Goal: Task Accomplishment & Management: Use online tool/utility

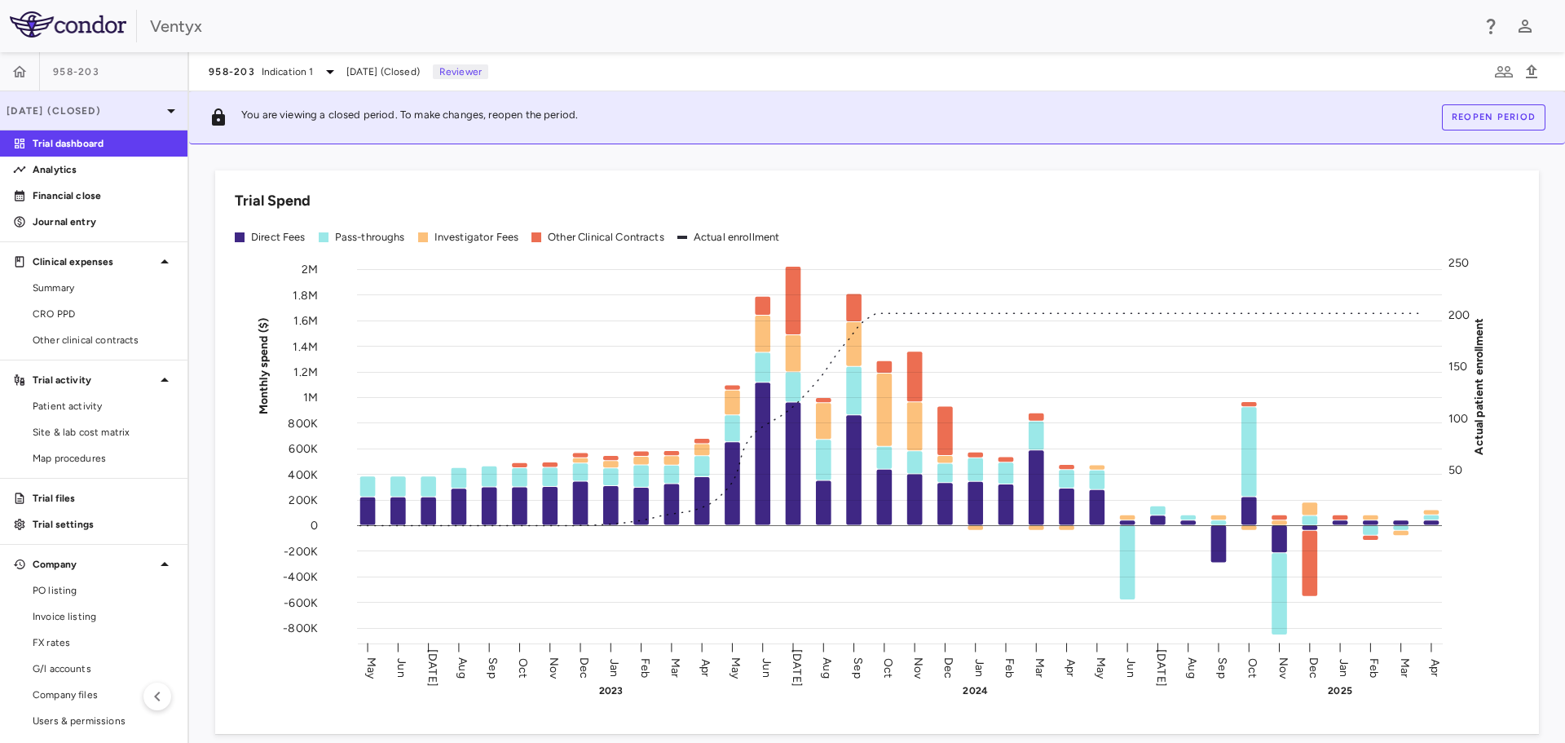
click at [145, 112] on p "[DATE] (Closed)" at bounding box center [84, 111] width 155 height 15
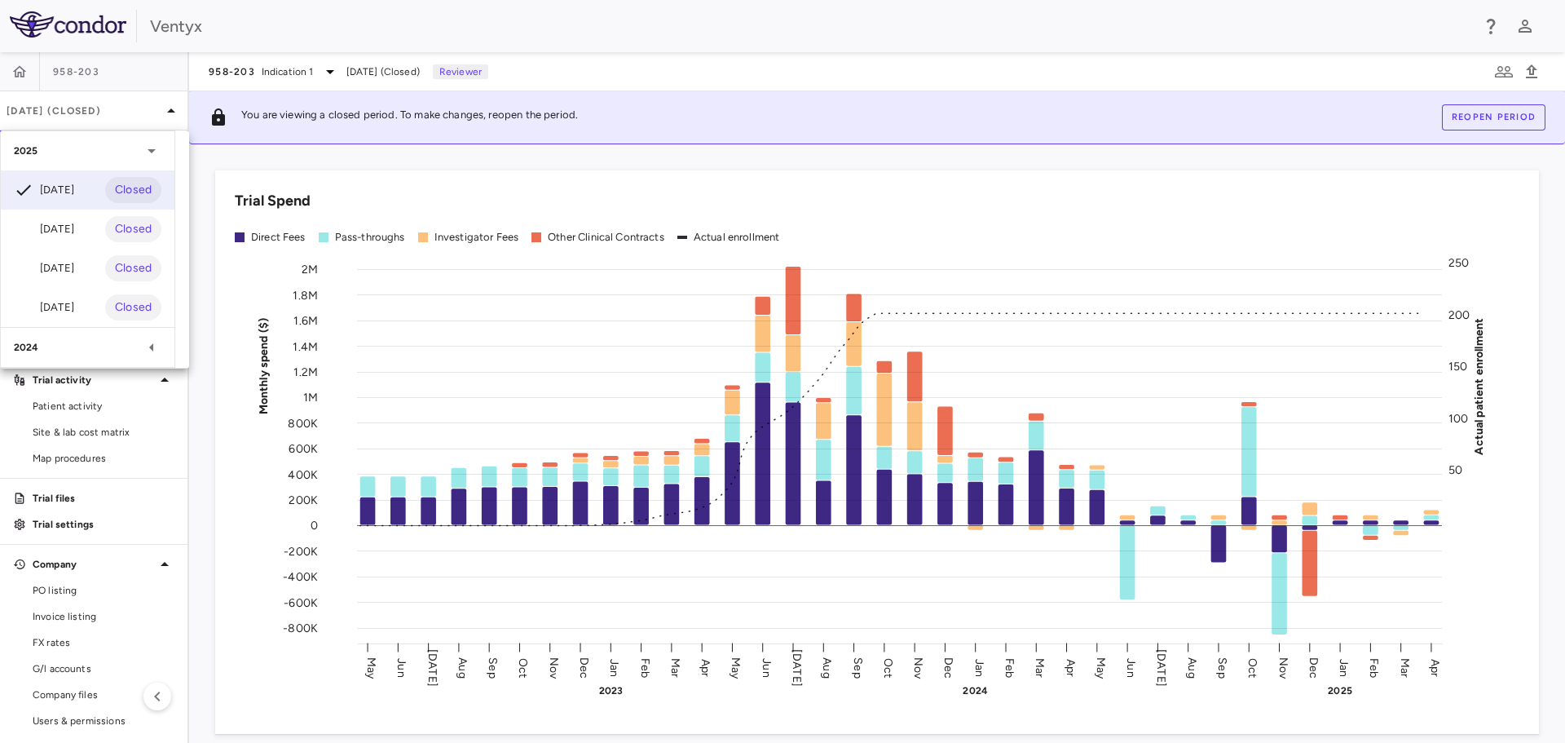
click at [320, 73] on div at bounding box center [782, 371] width 1565 height 743
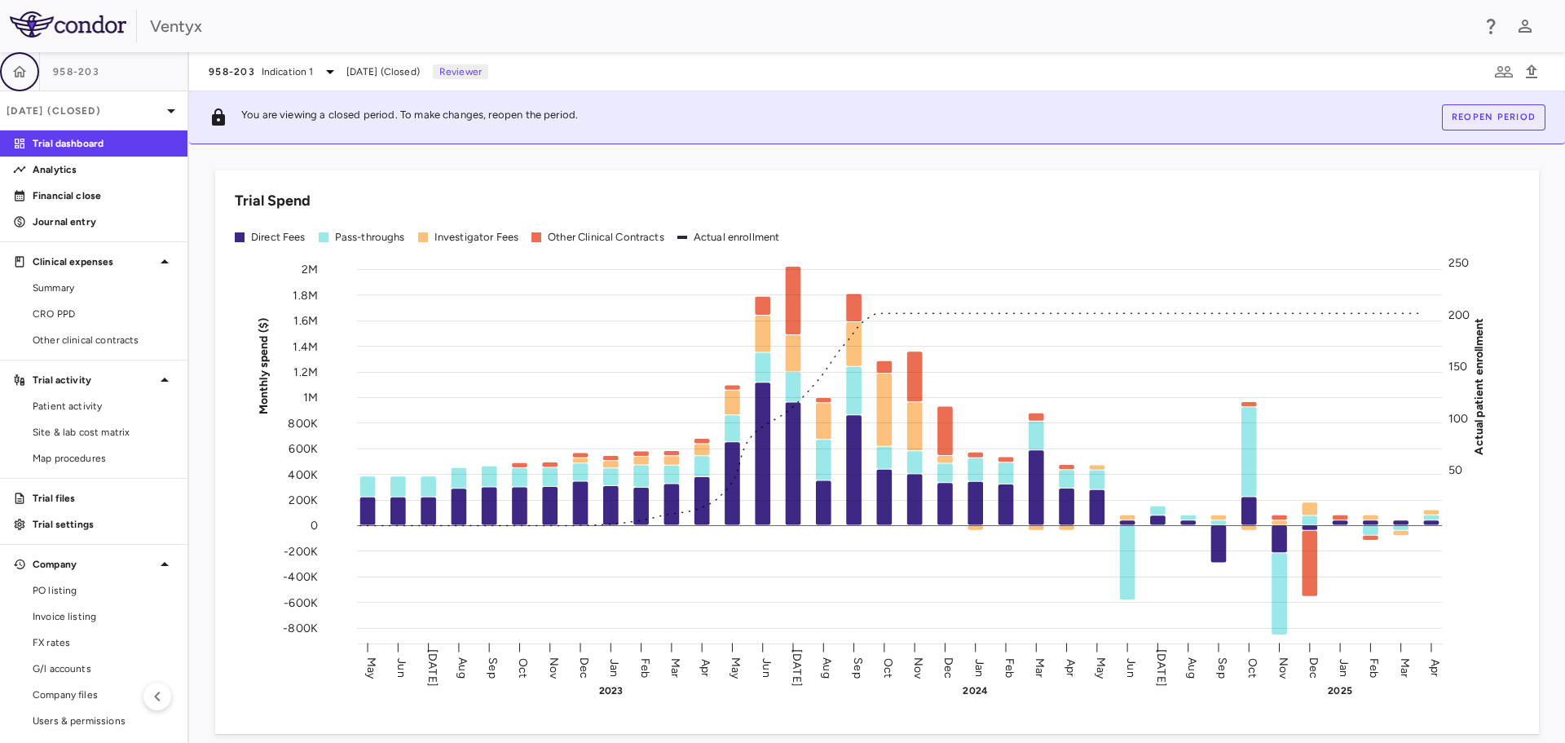
click at [22, 77] on icon "button" at bounding box center [20, 70] width 14 height 11
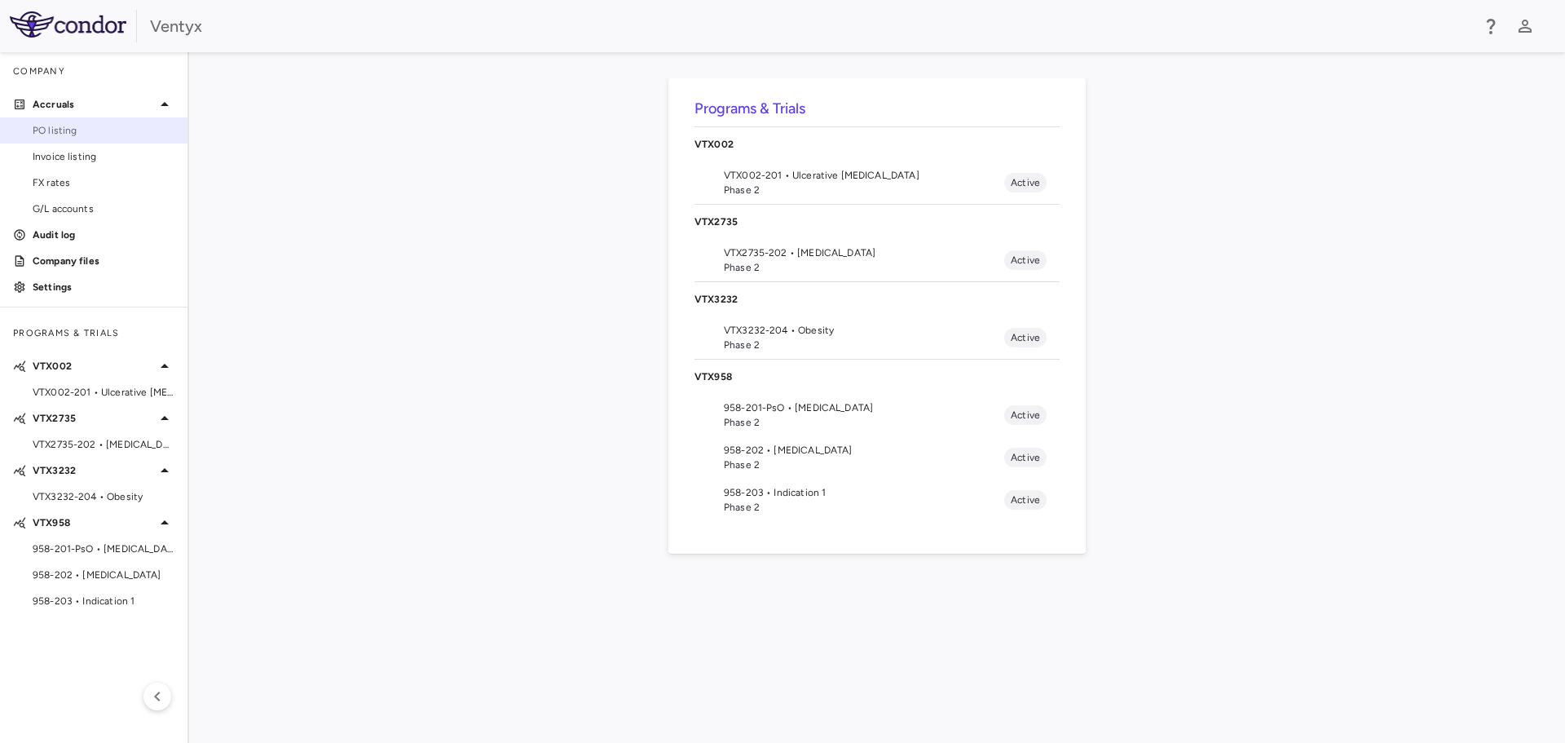
click at [66, 132] on span "PO listing" at bounding box center [104, 130] width 142 height 15
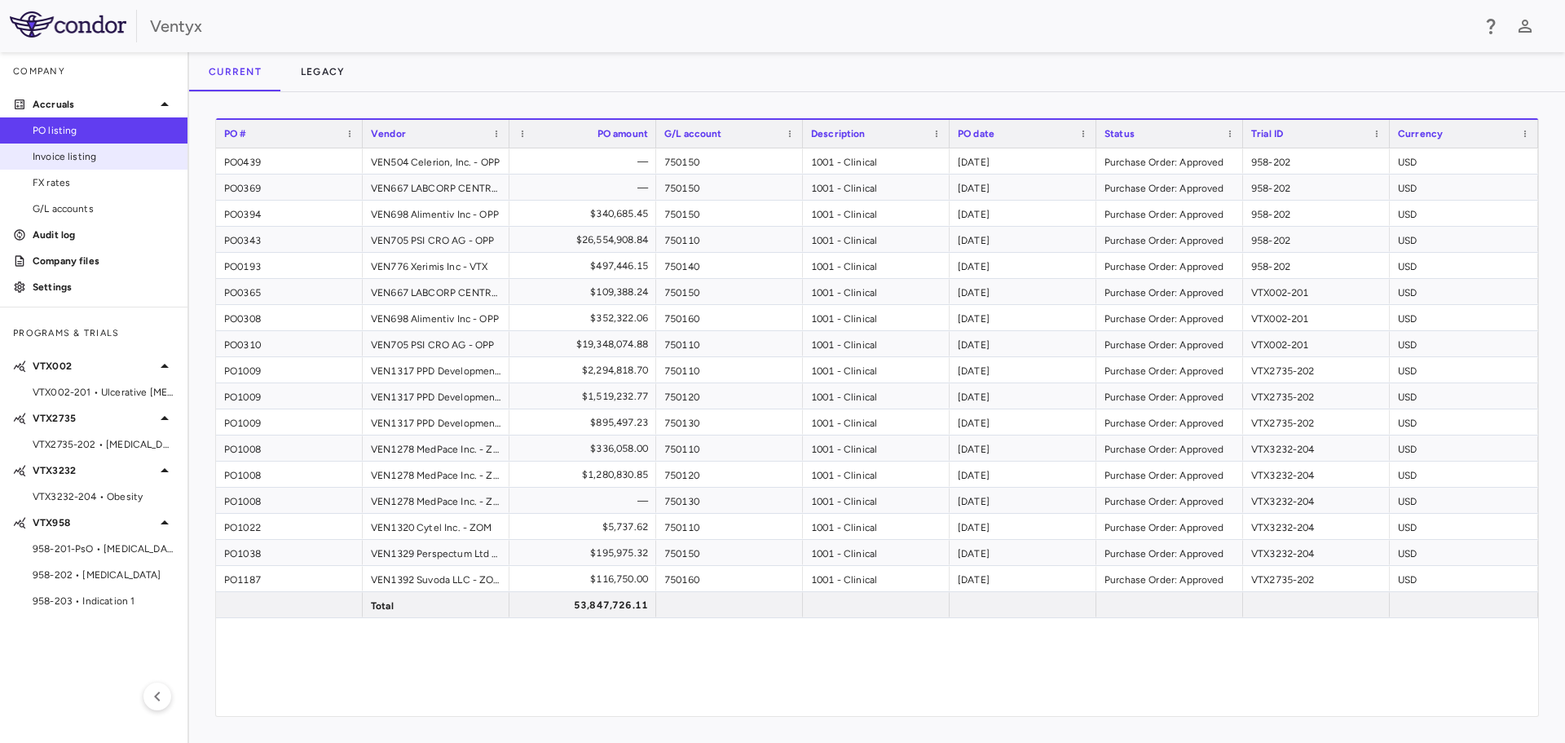
click at [67, 152] on span "Invoice listing" at bounding box center [104, 156] width 142 height 15
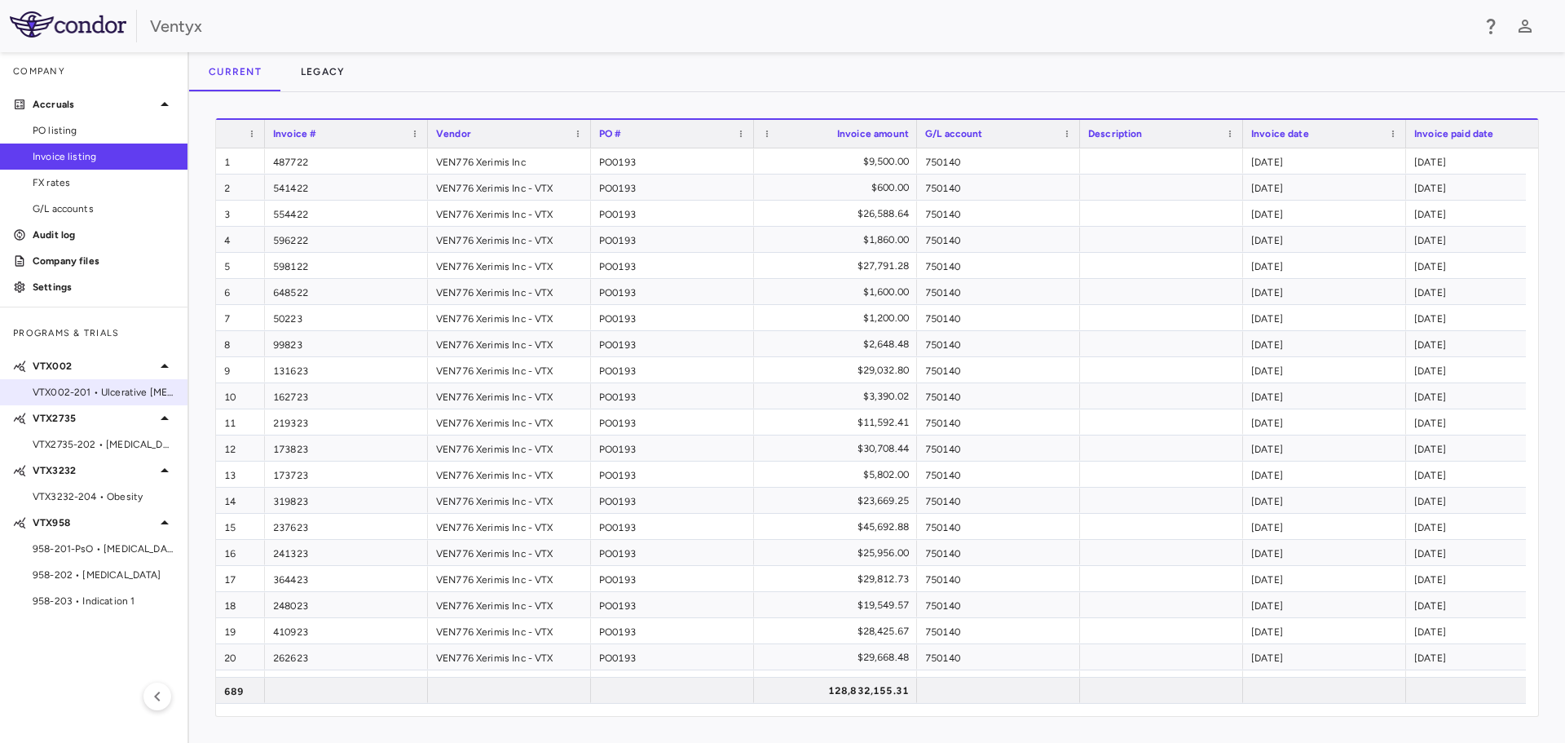
click at [69, 390] on span "VTX002-201 • Ulcerative Colitis" at bounding box center [104, 392] width 142 height 15
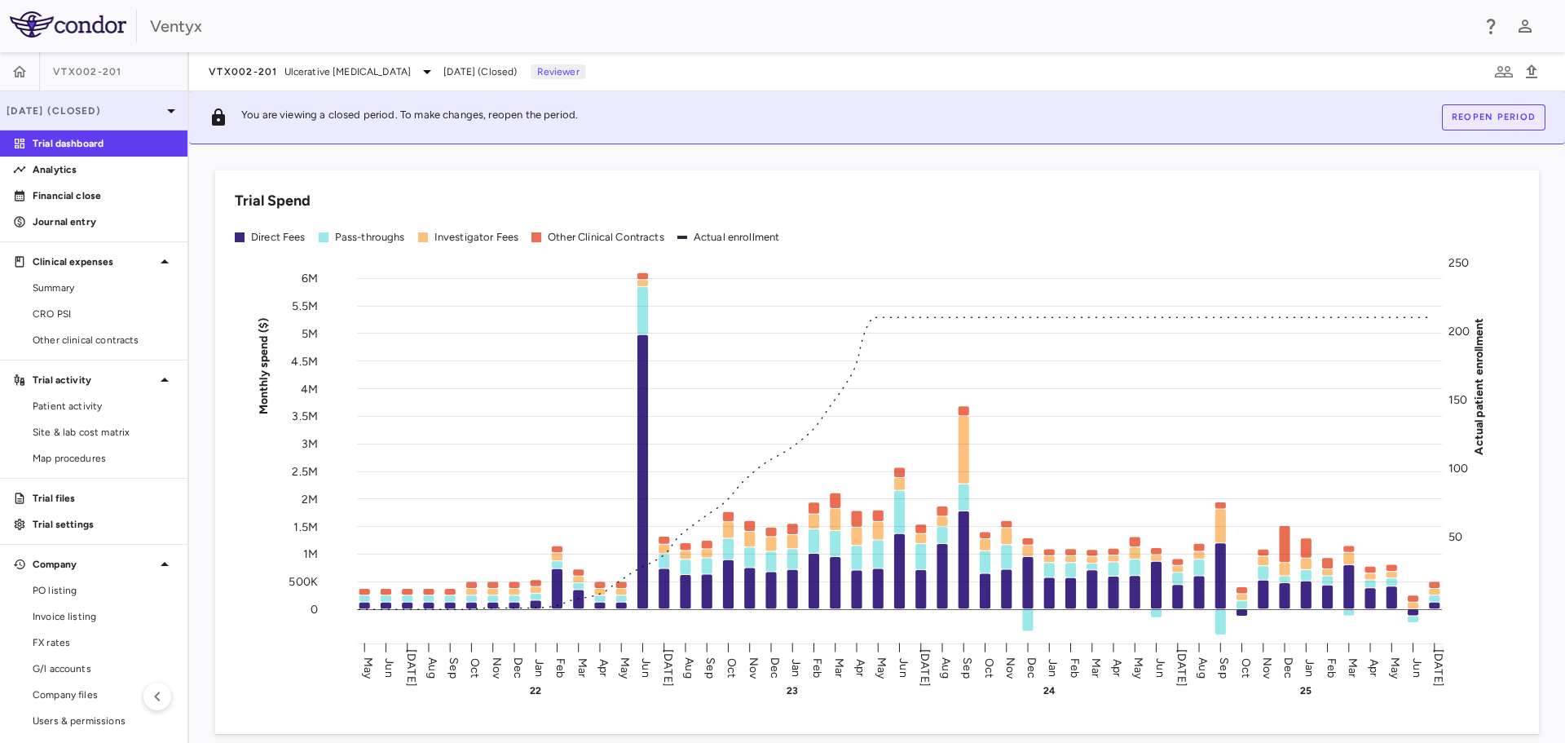
click at [161, 108] on icon at bounding box center [171, 111] width 20 height 20
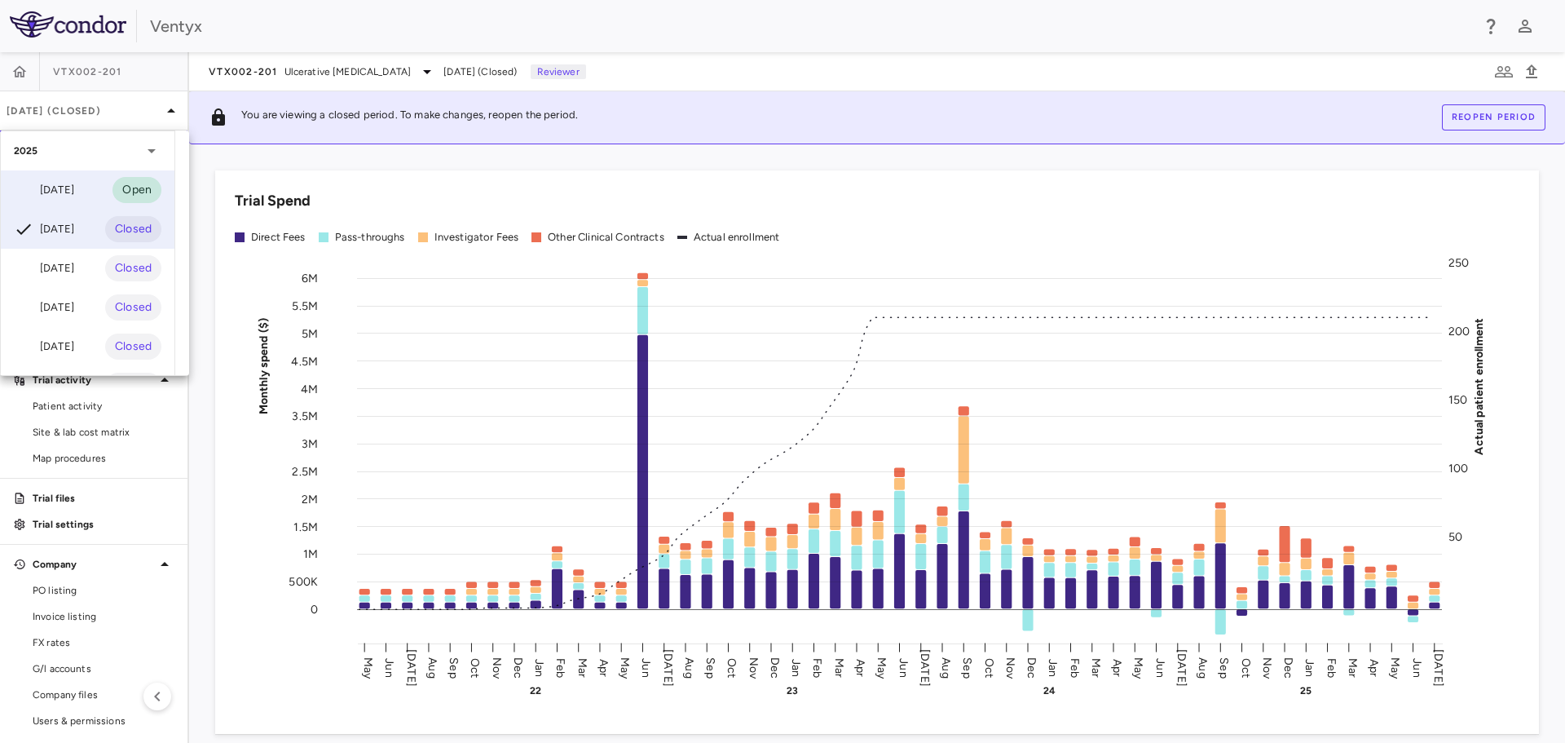
click at [60, 190] on div "Aug 2025" at bounding box center [44, 190] width 60 height 20
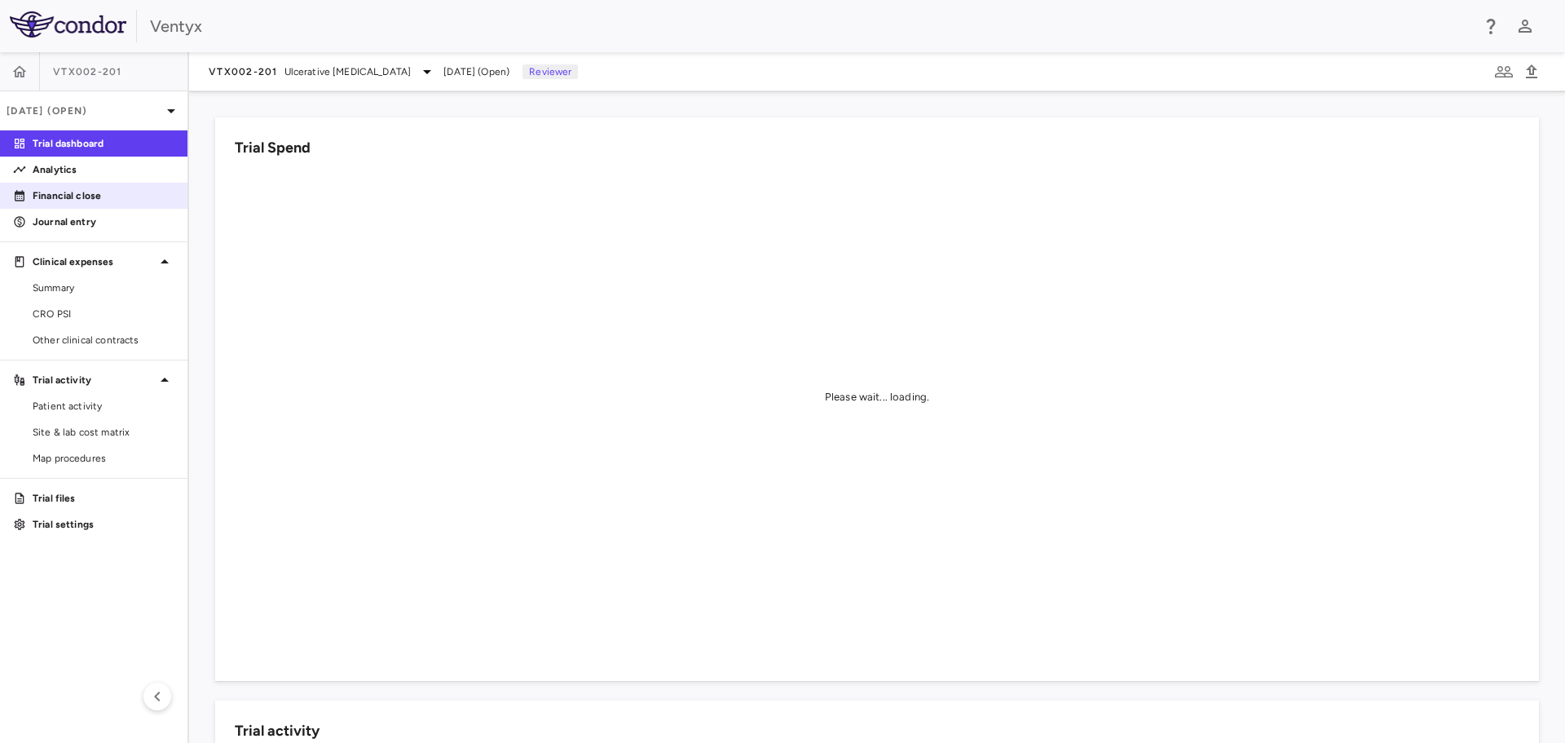
click at [72, 198] on p "Financial close" at bounding box center [104, 195] width 142 height 15
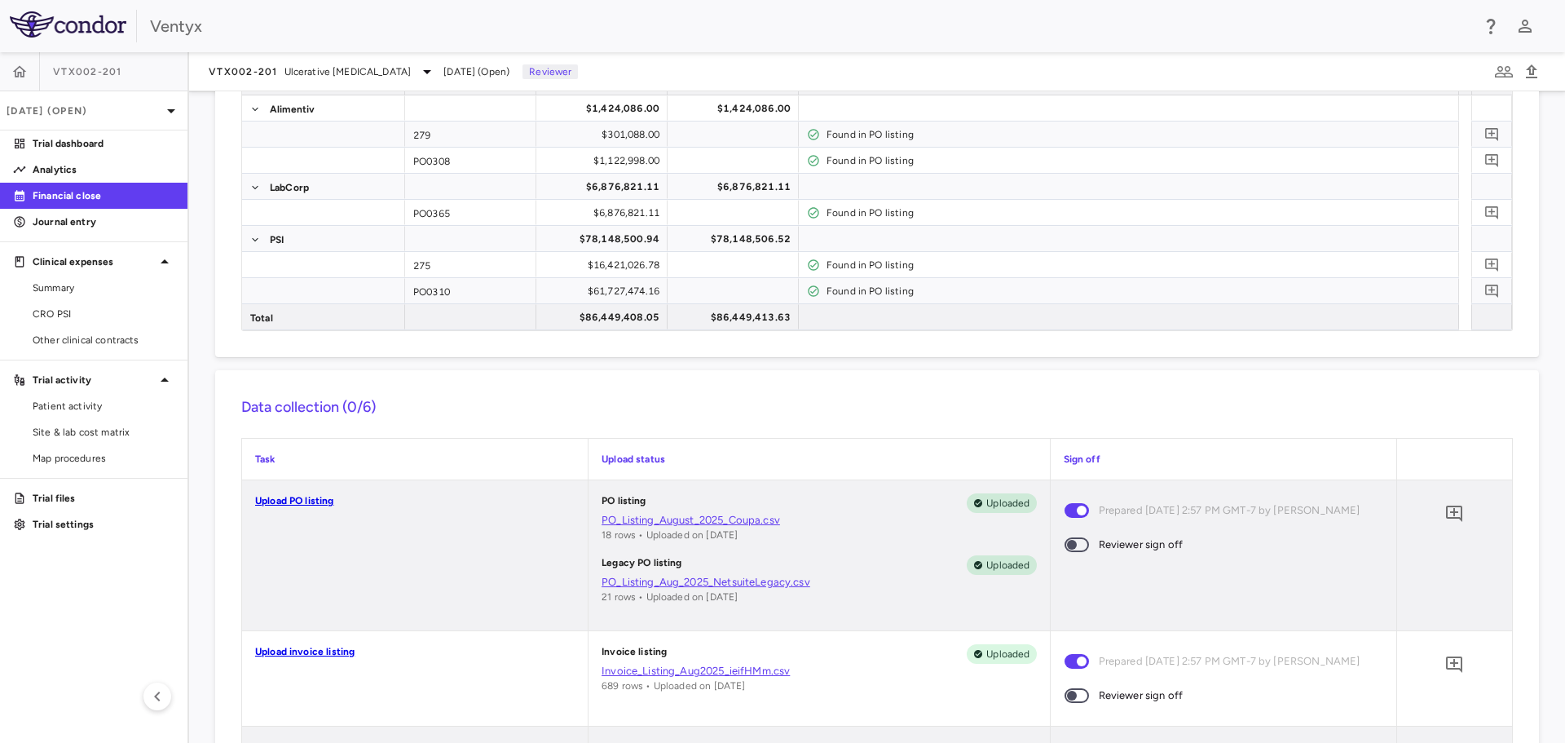
scroll to position [163, 0]
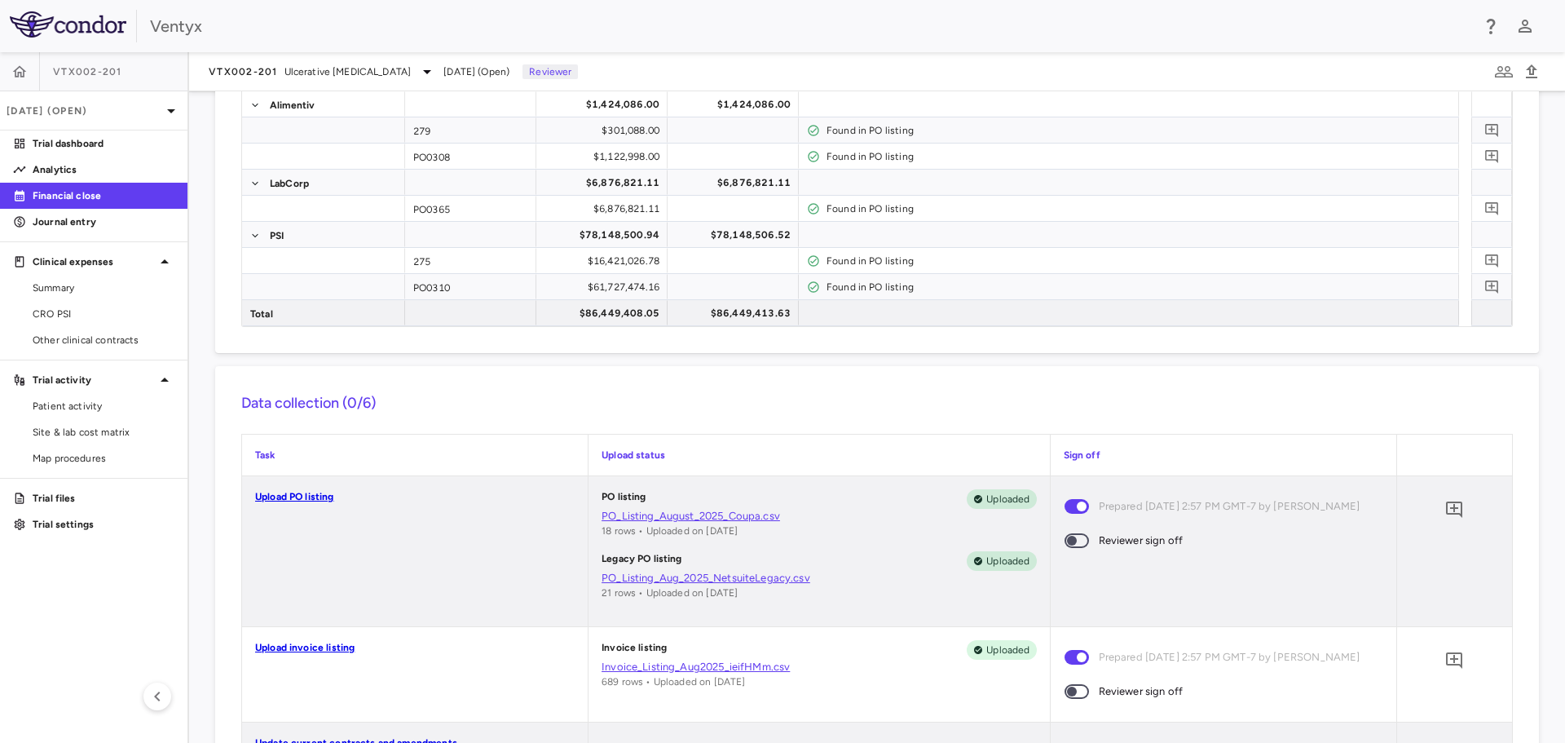
click at [677, 513] on link "PO_Listing_August_2025_Coupa.csv" at bounding box center [819, 516] width 434 height 15
